Goal: Navigation & Orientation: Find specific page/section

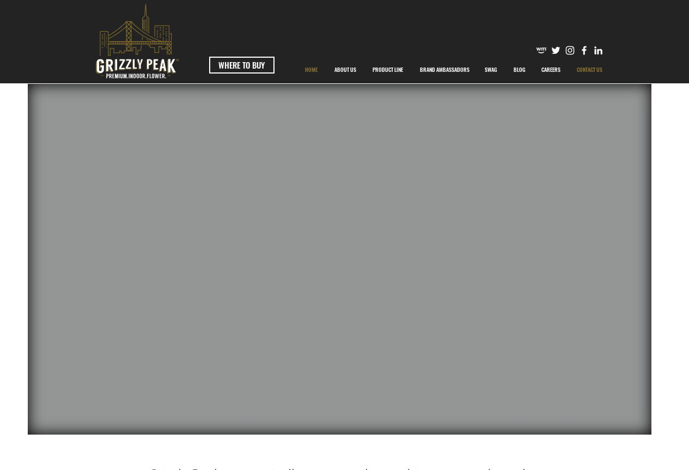
click at [591, 71] on p "CONTACT US" at bounding box center [590, 69] width 37 height 27
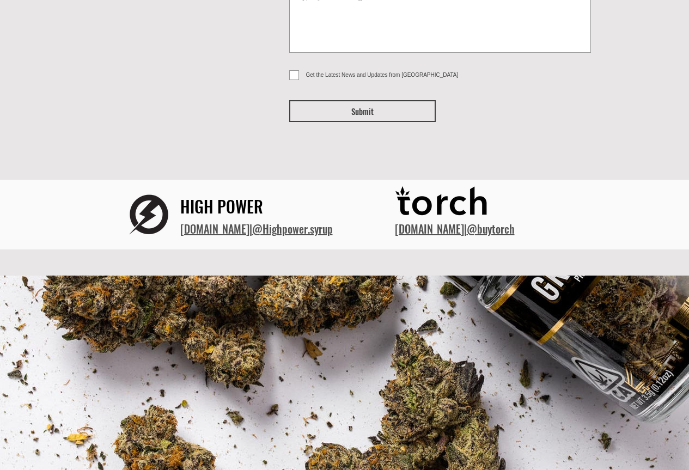
scroll to position [421, 0]
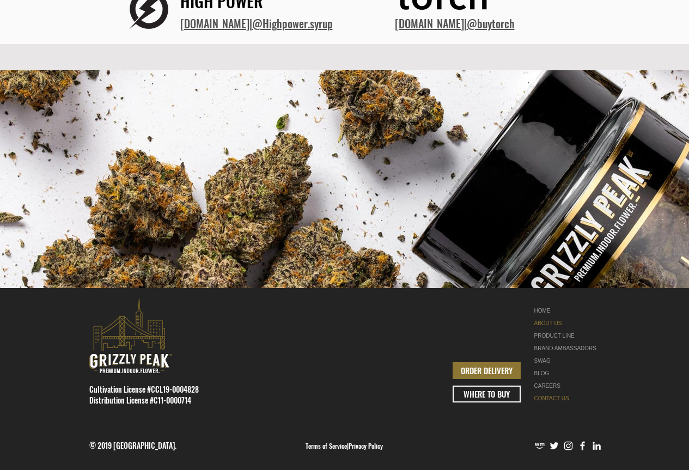
click at [543, 319] on link "ABOUT US" at bounding box center [569, 323] width 69 height 13
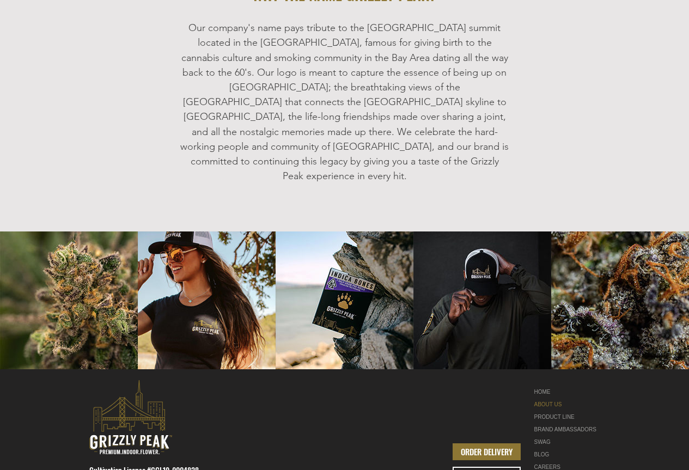
scroll to position [1304, 0]
